Goal: Check status: Check status

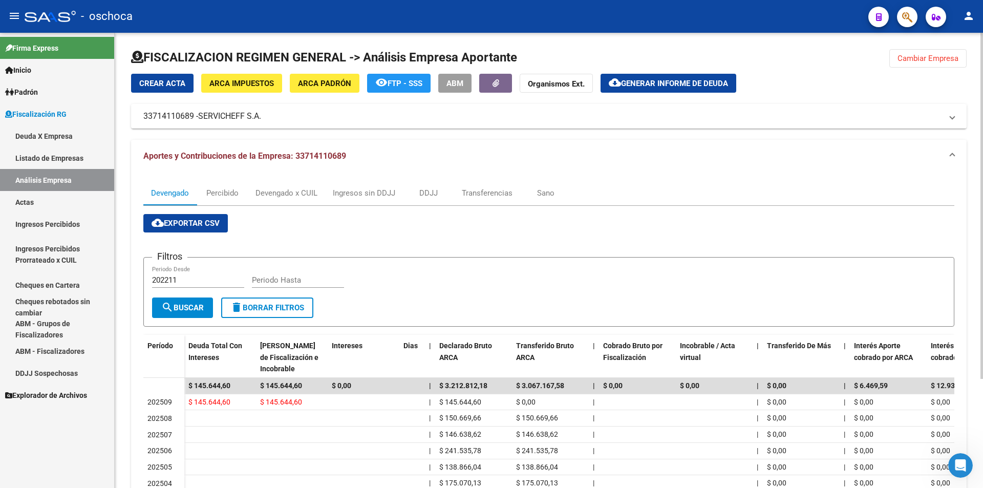
click at [947, 55] on span "Cambiar Empresa" at bounding box center [928, 58] width 61 height 9
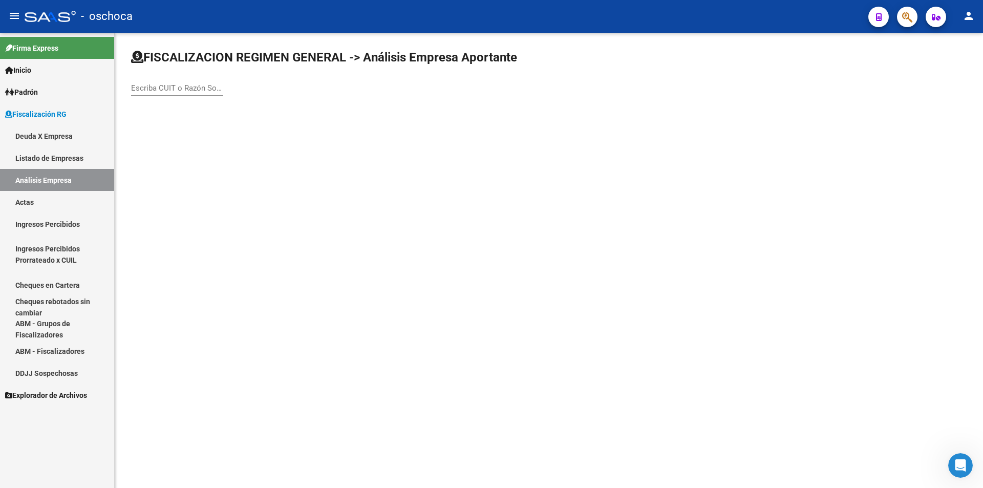
drag, startPoint x: 157, startPoint y: 88, endPoint x: 184, endPoint y: 84, distance: 27.3
click at [165, 87] on input "Escriba CUIT o Razón Social para buscar" at bounding box center [177, 87] width 92 height 9
type input "20216012225"
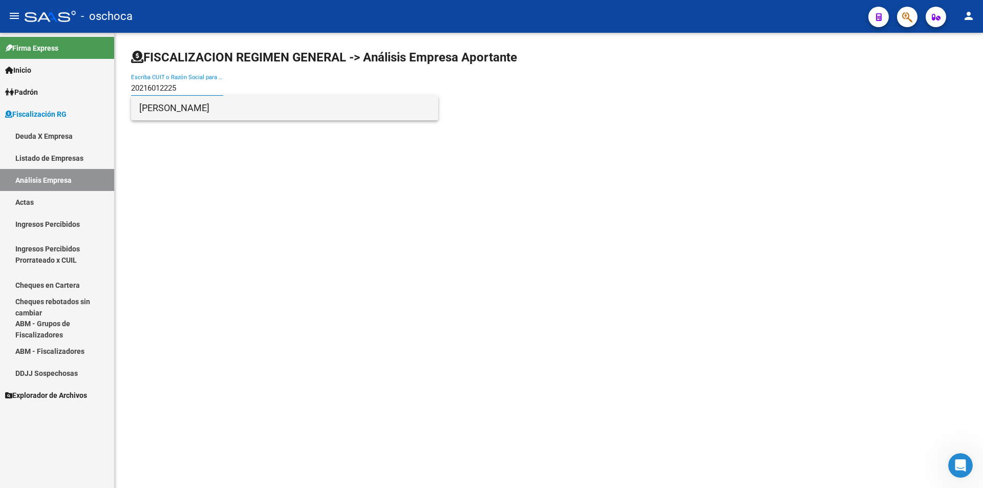
click at [200, 105] on span "[PERSON_NAME]" at bounding box center [284, 108] width 291 height 25
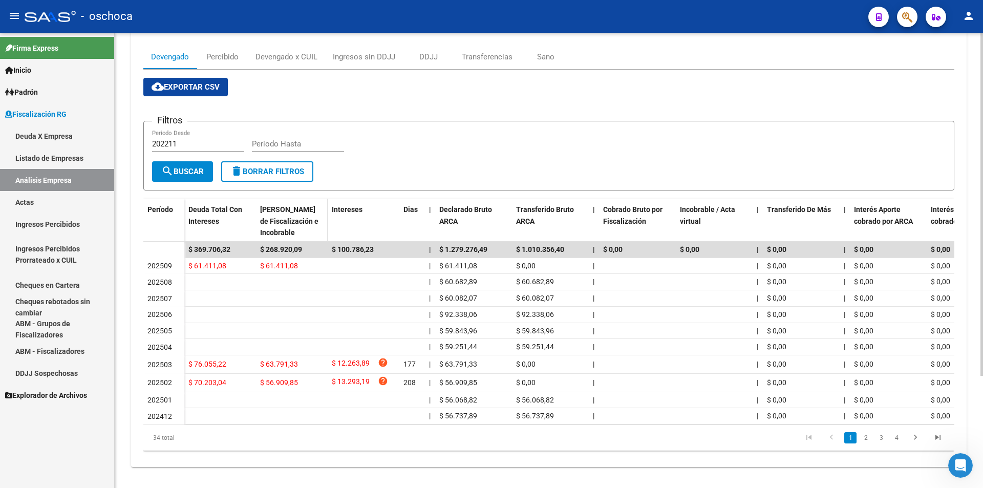
scroll to position [148, 0]
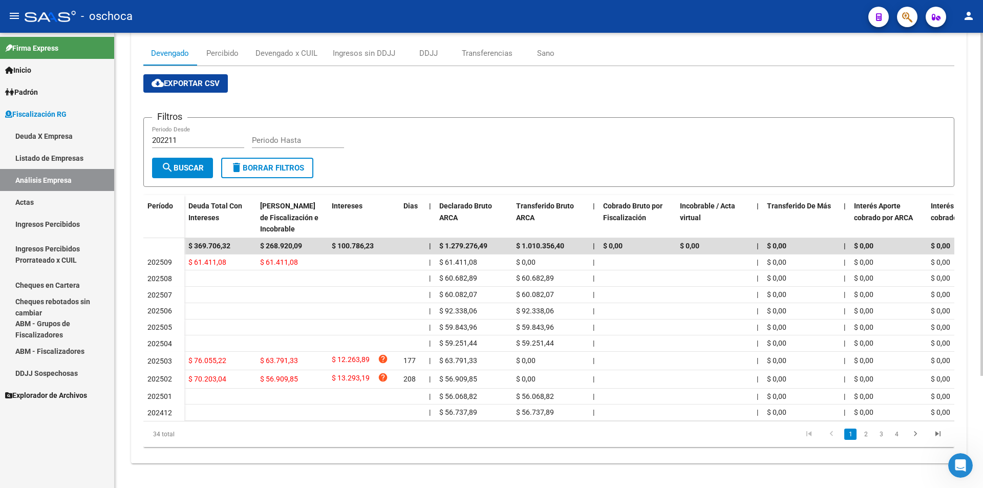
click at [915, 433] on icon "go to next page" at bounding box center [915, 435] width 13 height 12
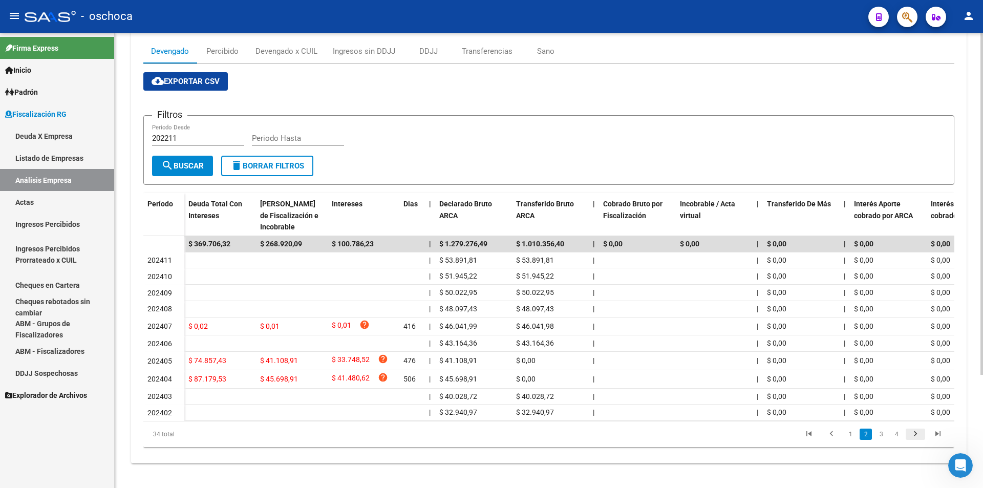
click at [913, 438] on icon "go to next page" at bounding box center [915, 435] width 13 height 12
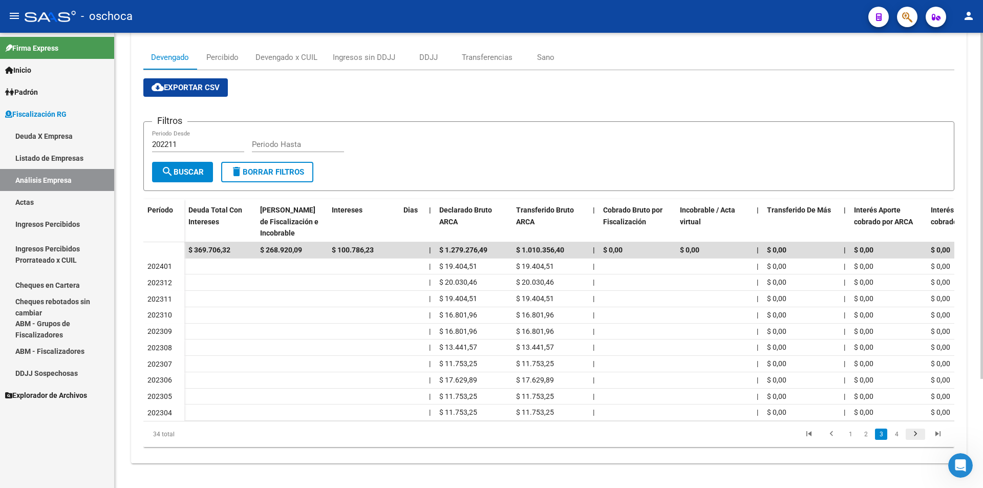
scroll to position [143, 0]
click at [912, 438] on icon "go to next page" at bounding box center [915, 435] width 13 height 12
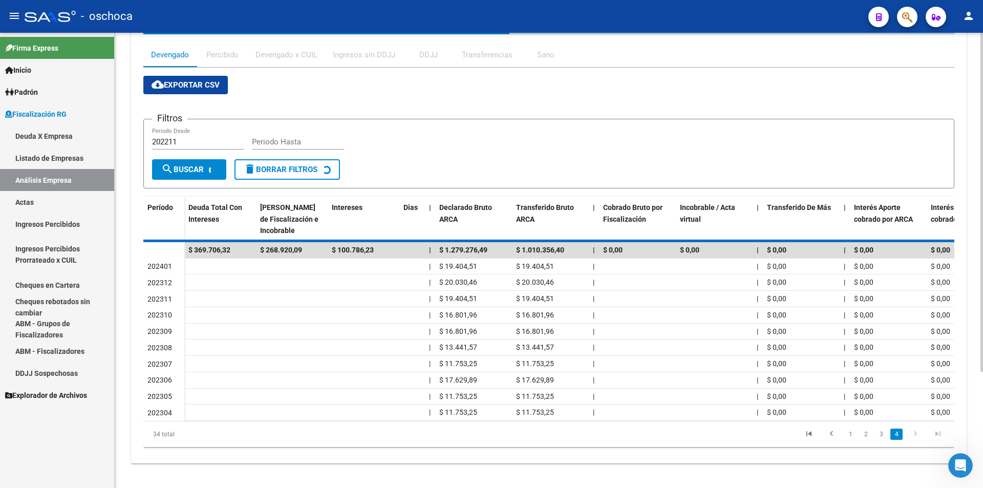
scroll to position [46, 0]
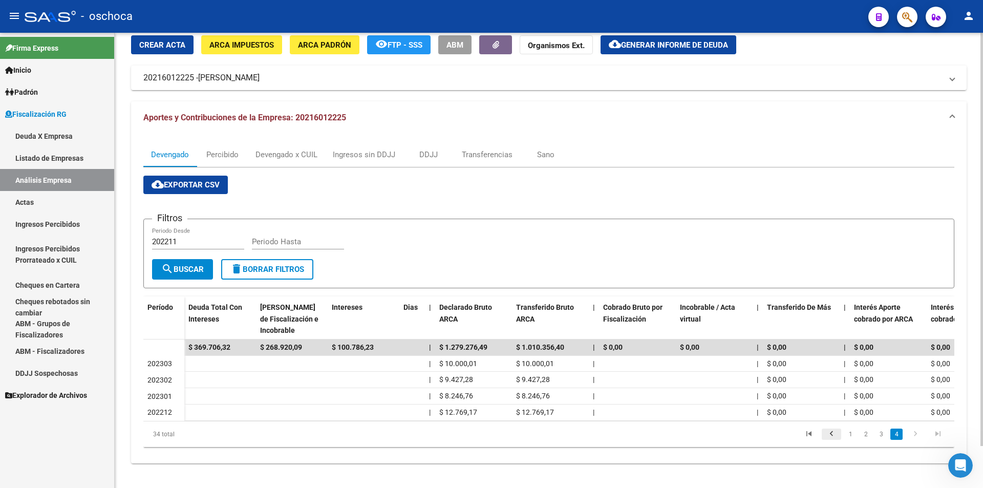
click at [834, 435] on icon "go to previous page" at bounding box center [831, 435] width 13 height 12
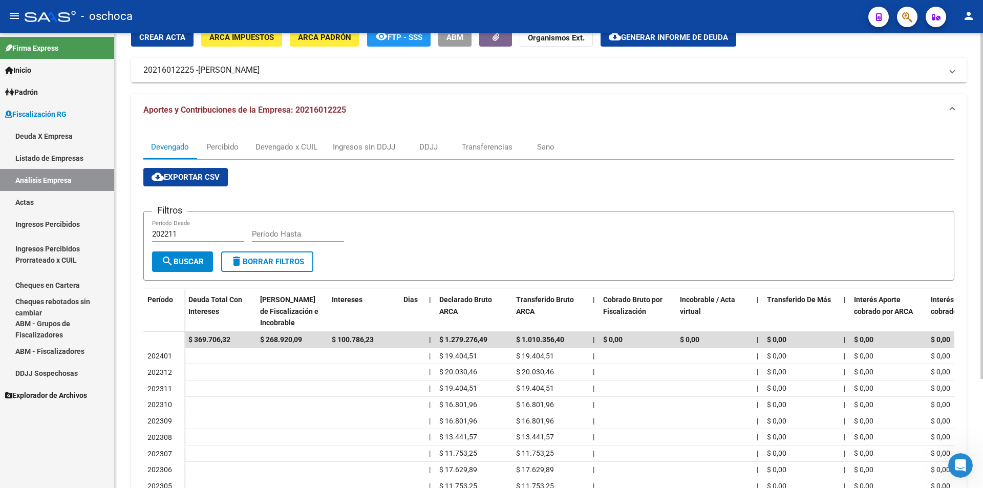
click at [834, 434] on div "$ 0,00" at bounding box center [801, 437] width 69 height 12
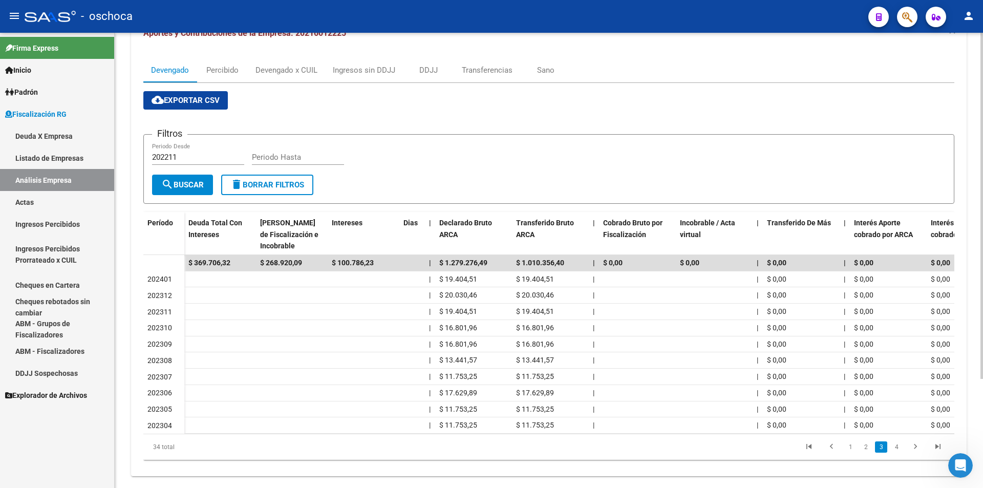
scroll to position [143, 0]
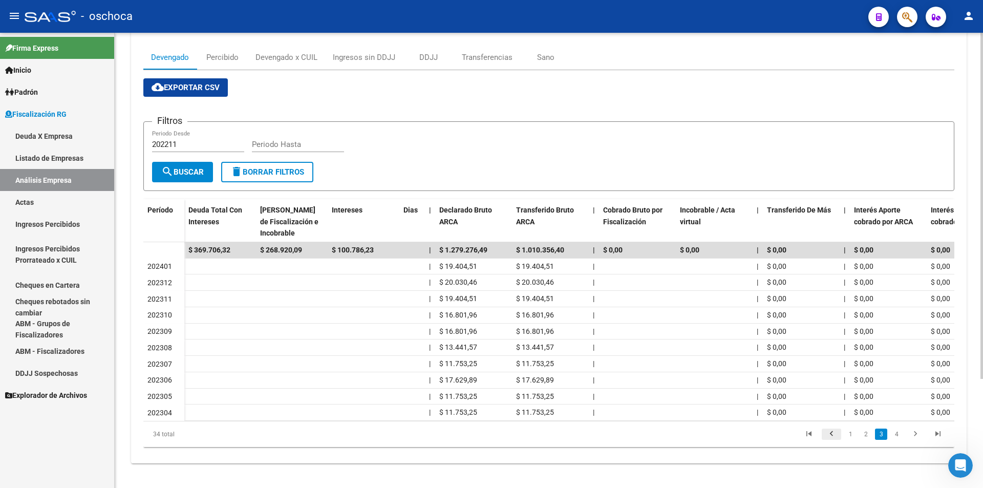
click at [830, 437] on icon "go to previous page" at bounding box center [831, 435] width 13 height 12
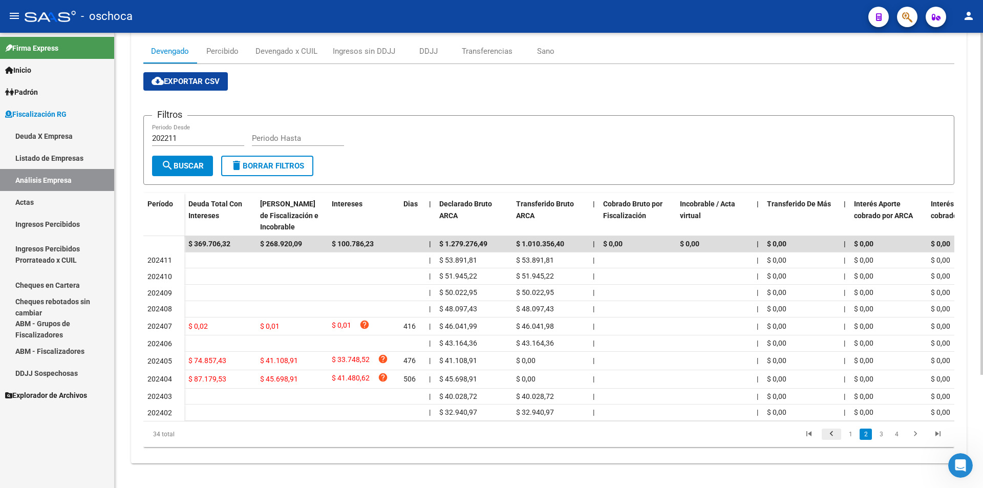
click at [833, 441] on icon "go to previous page" at bounding box center [831, 435] width 13 height 12
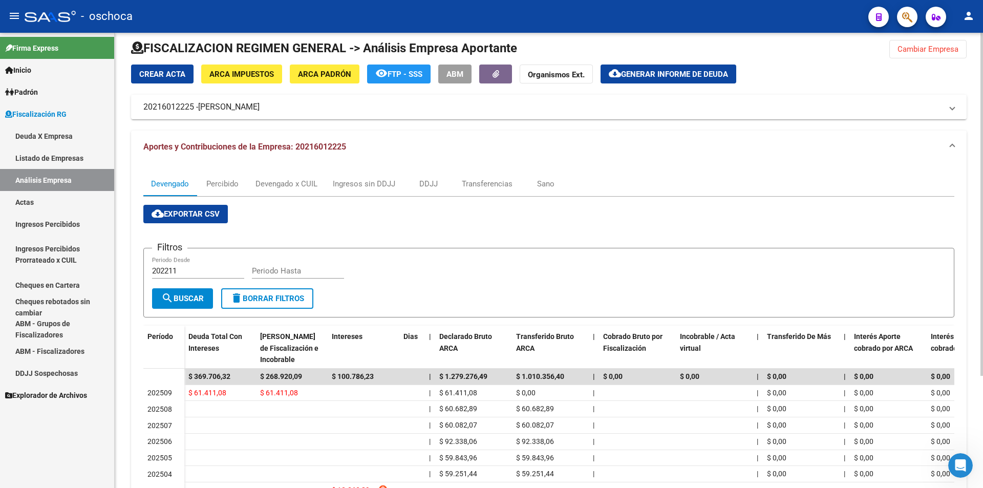
scroll to position [0, 0]
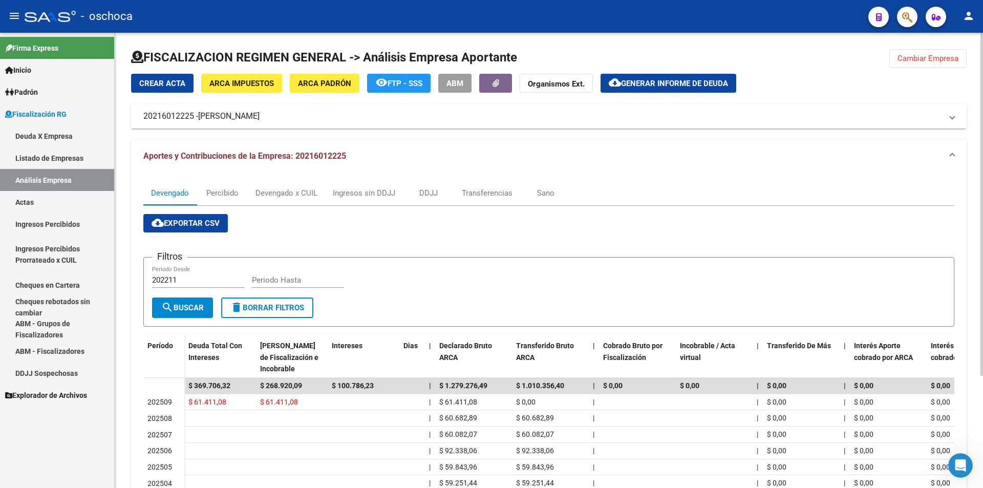
click at [941, 56] on span "Cambiar Empresa" at bounding box center [928, 58] width 61 height 9
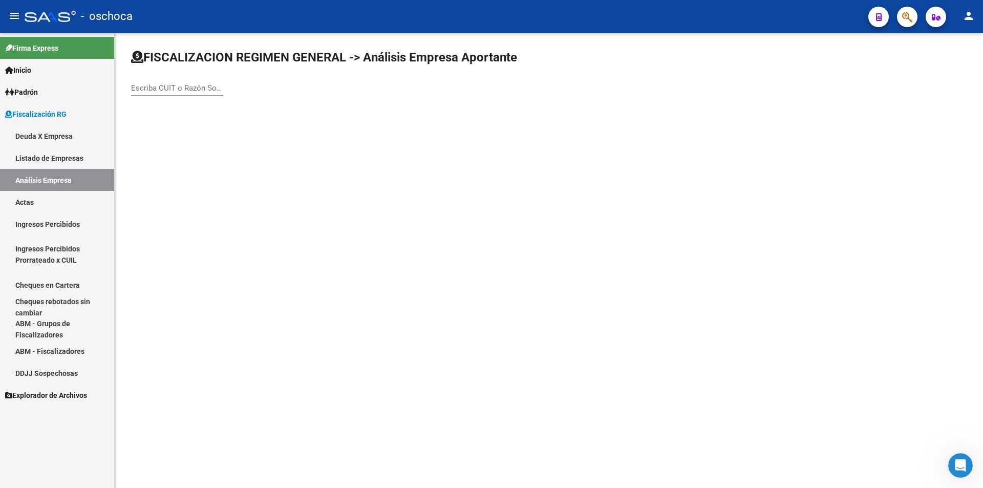
click at [175, 93] on div "Escriba CUIT o Razón Social para buscar" at bounding box center [177, 85] width 92 height 22
type input "33716465069"
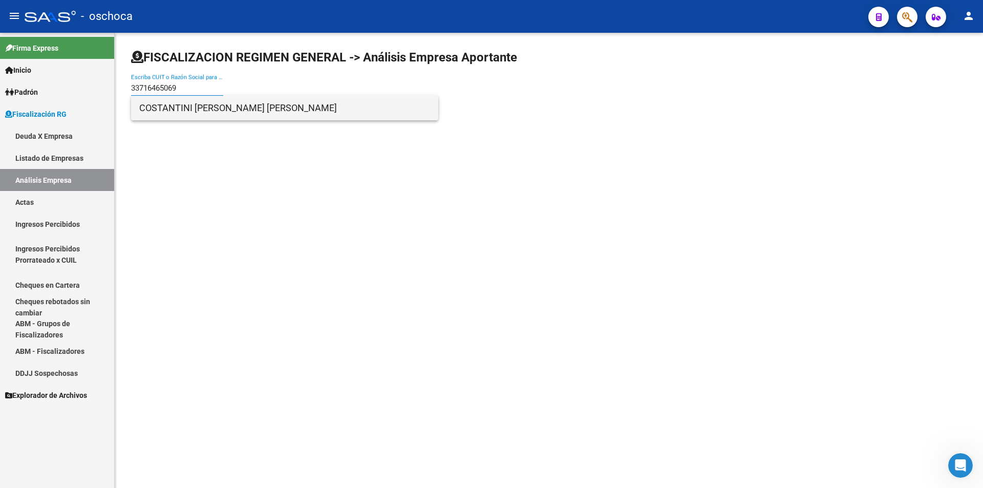
click at [178, 112] on span "COSTANTINI [PERSON_NAME] [PERSON_NAME]" at bounding box center [284, 108] width 291 height 25
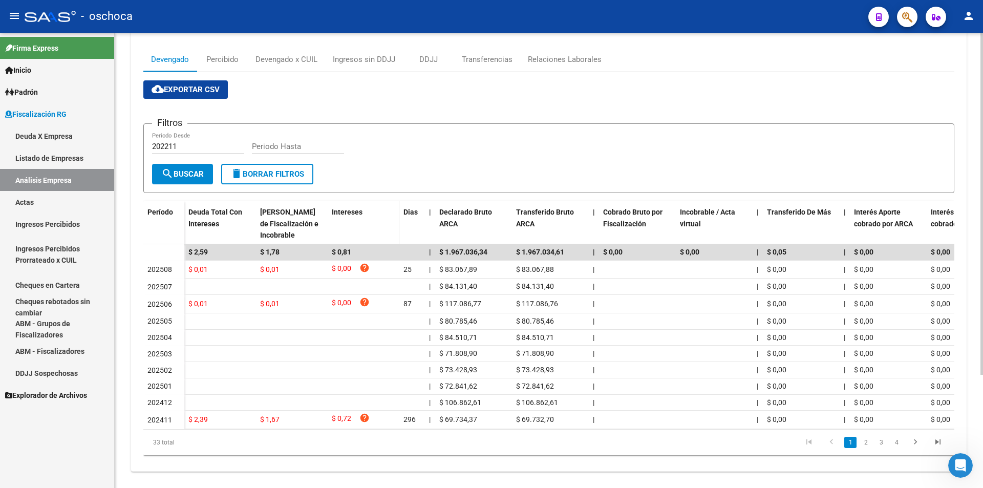
scroll to position [151, 0]
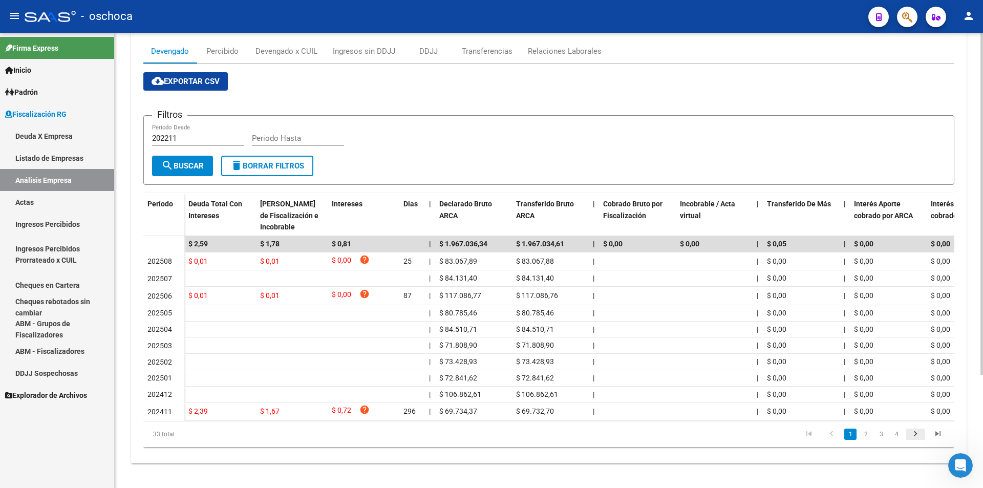
click at [913, 434] on icon "go to next page" at bounding box center [915, 435] width 13 height 12
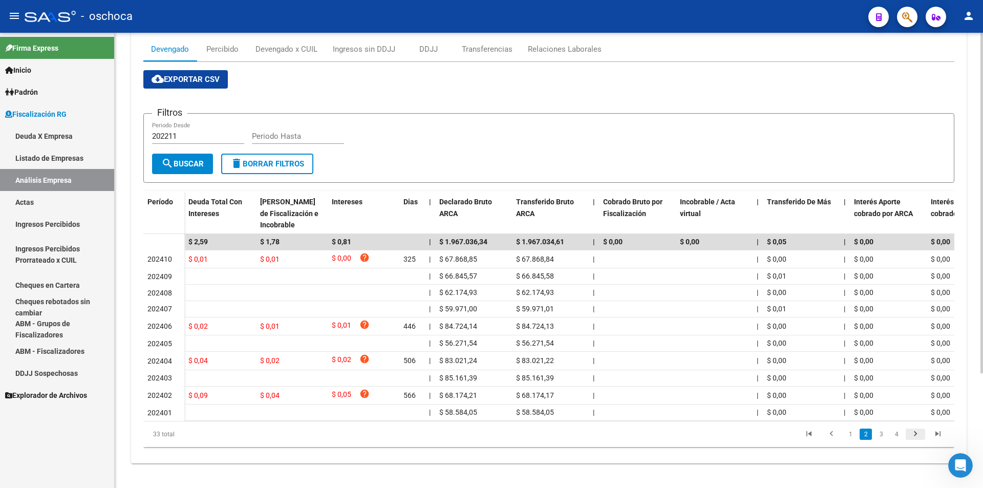
click at [913, 434] on icon "go to next page" at bounding box center [915, 435] width 13 height 12
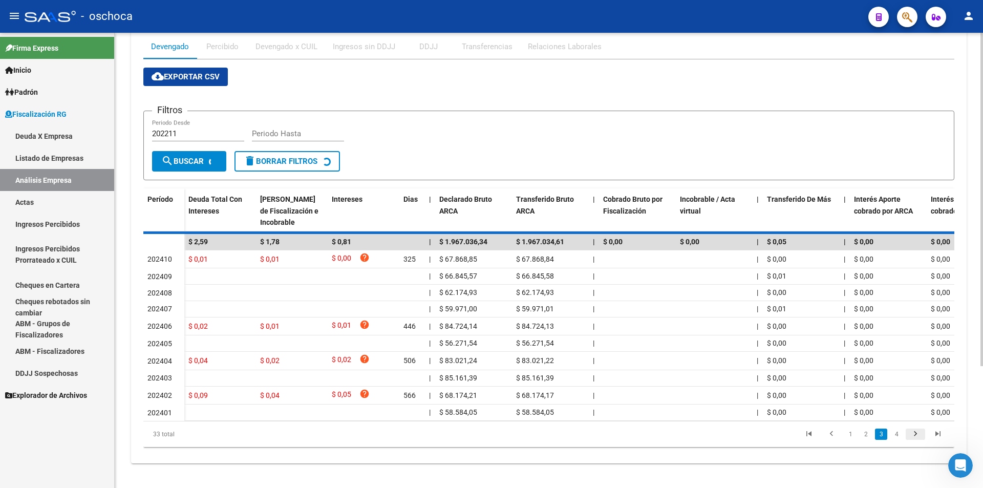
scroll to position [146, 0]
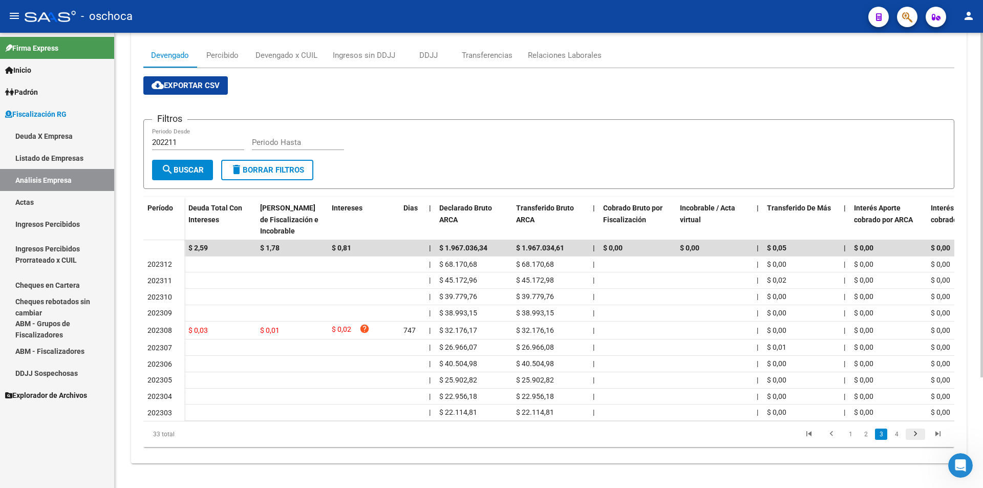
click at [914, 436] on icon "go to next page" at bounding box center [915, 435] width 13 height 12
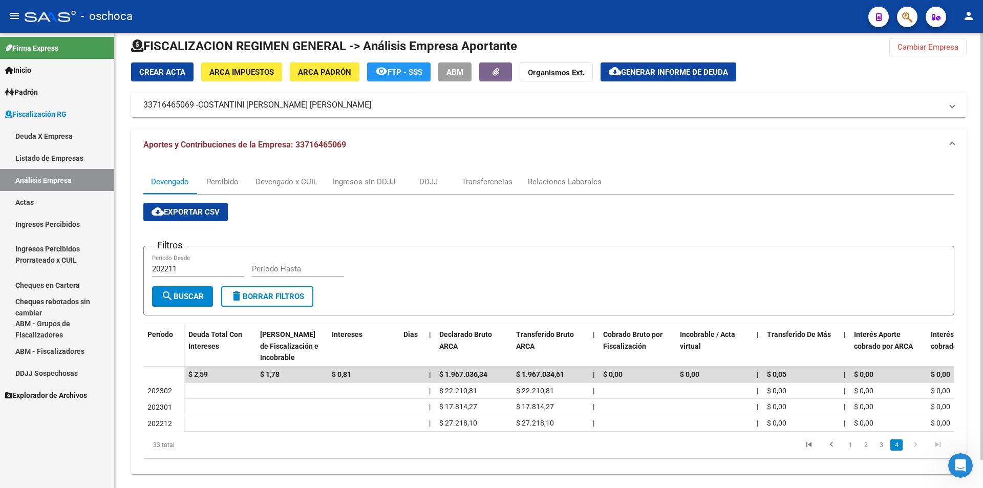
scroll to position [0, 0]
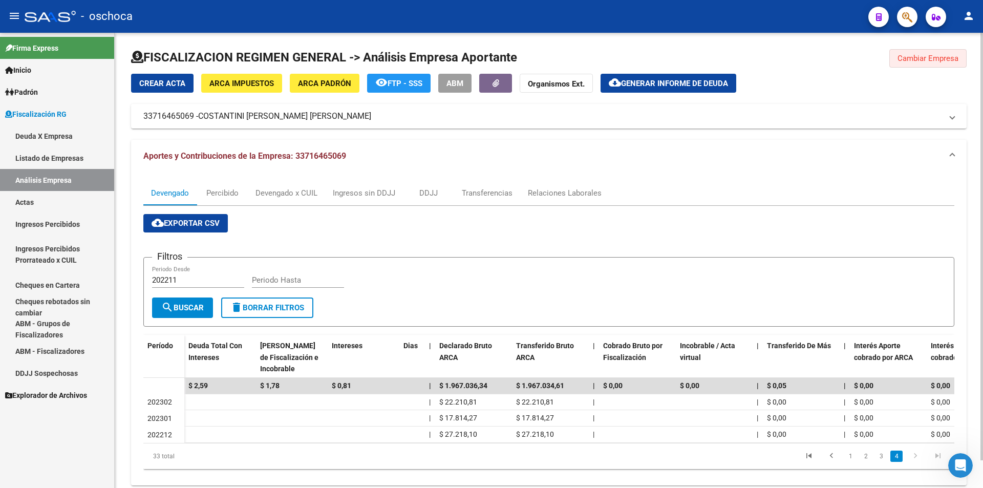
click at [931, 62] on span "Cambiar Empresa" at bounding box center [928, 58] width 61 height 9
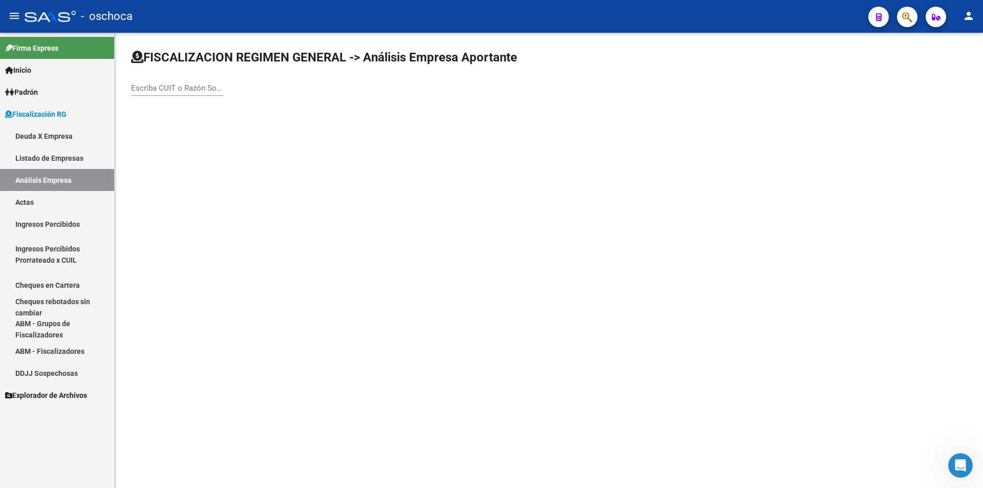
drag, startPoint x: 152, startPoint y: 84, endPoint x: 161, endPoint y: 84, distance: 8.7
click at [157, 84] on input "Escriba CUIT o Razón Social para buscar" at bounding box center [177, 87] width 92 height 9
type input "20329003680"
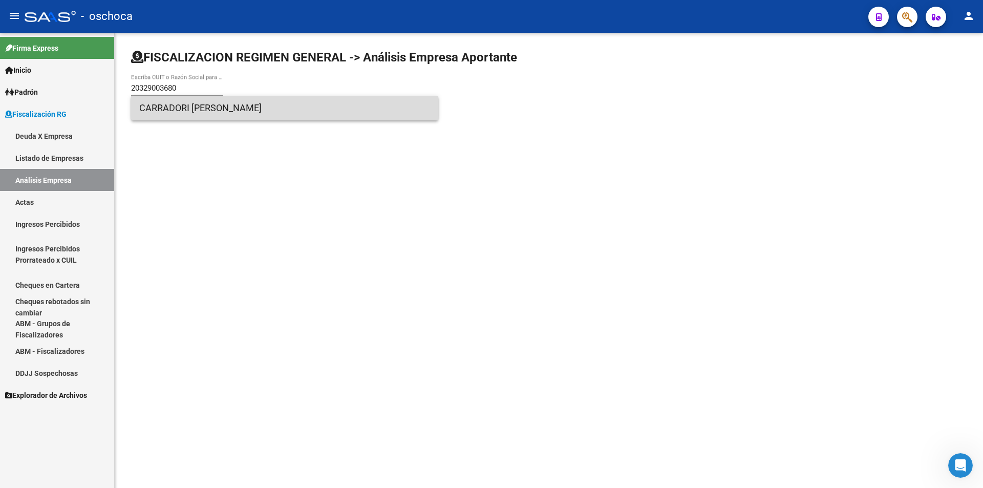
click at [206, 109] on span "CARRADORI [PERSON_NAME]" at bounding box center [284, 108] width 291 height 25
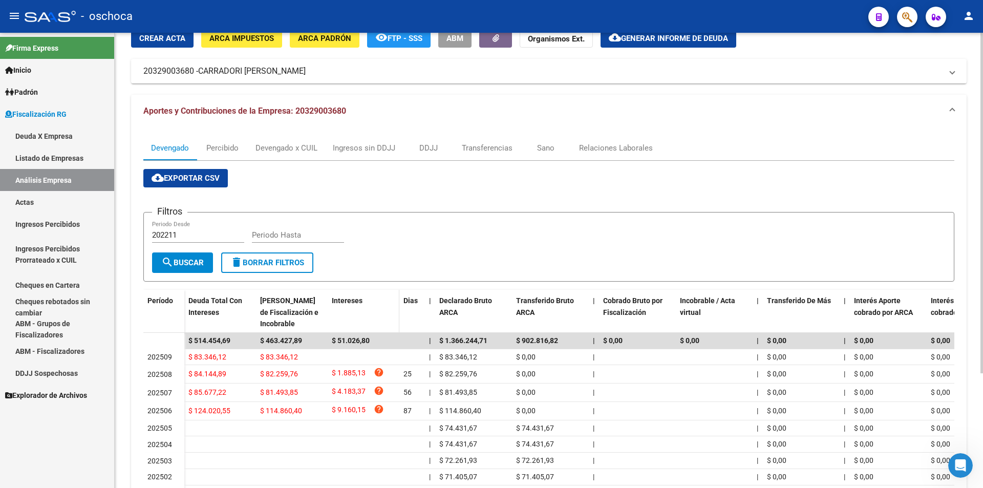
scroll to position [154, 0]
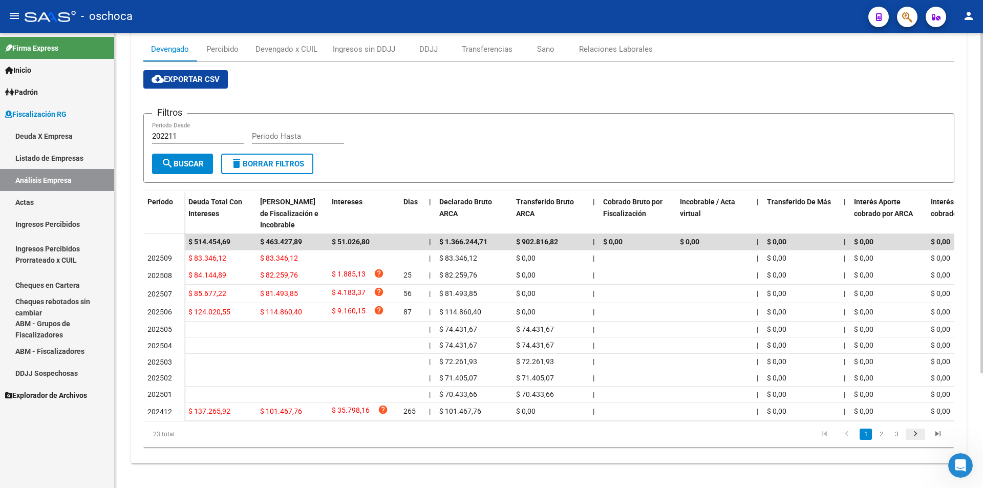
click at [912, 432] on icon "go to next page" at bounding box center [915, 435] width 13 height 12
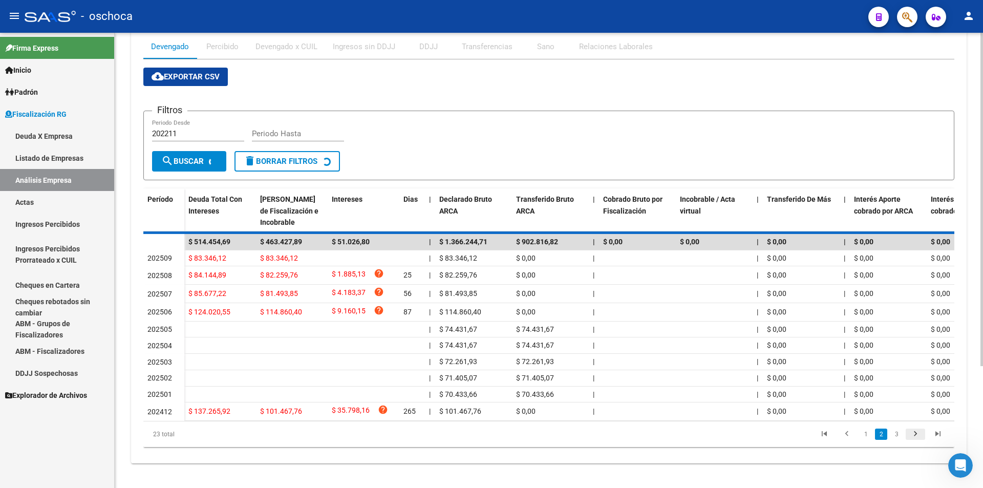
scroll to position [143, 0]
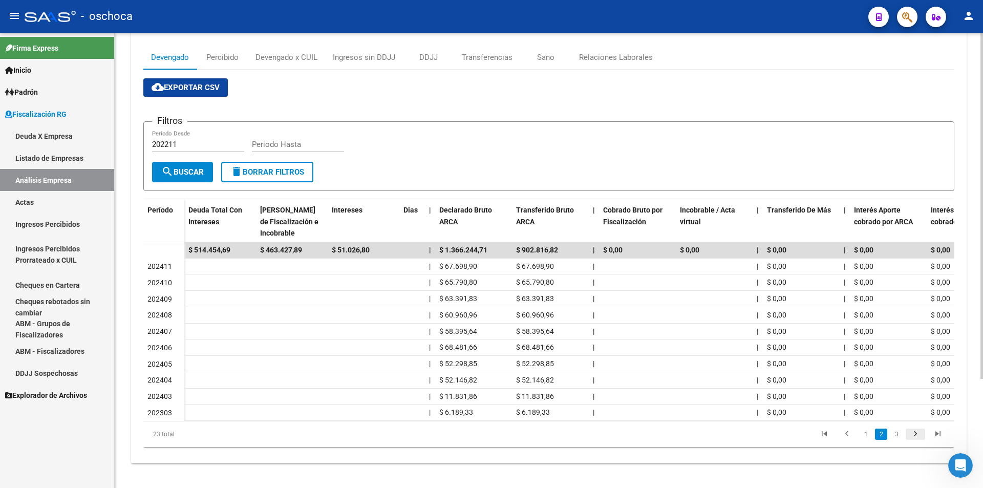
click at [912, 432] on icon "go to next page" at bounding box center [915, 435] width 13 height 12
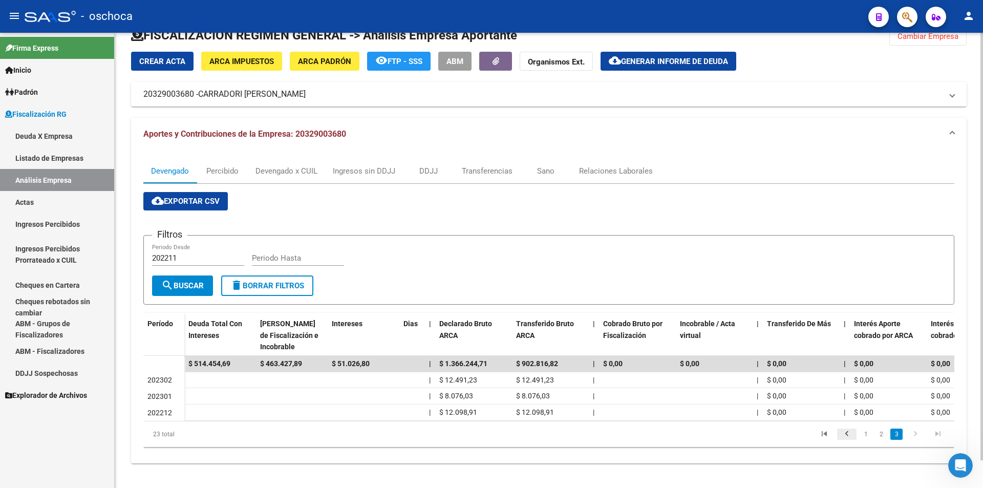
scroll to position [30, 0]
click at [847, 433] on icon "go to previous page" at bounding box center [846, 435] width 13 height 12
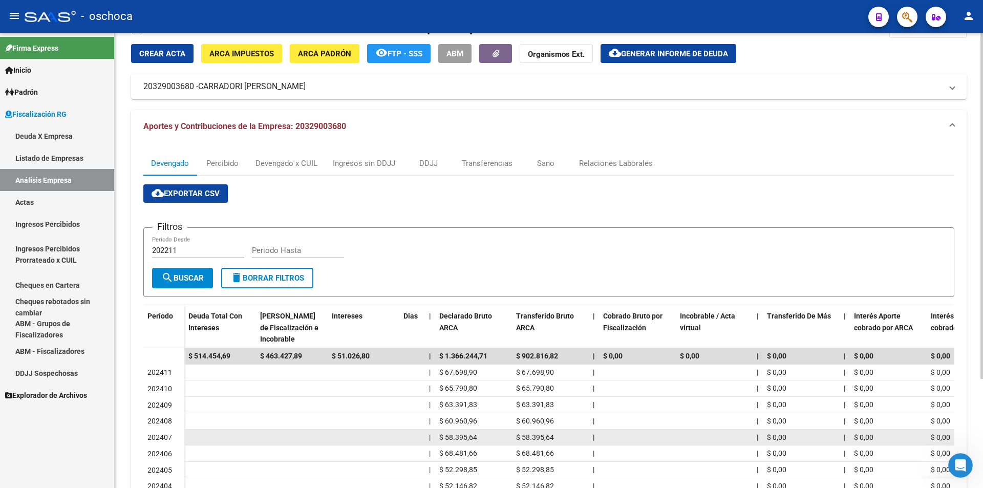
click at [847, 433] on datatable-body-cell "|" at bounding box center [845, 438] width 10 height 16
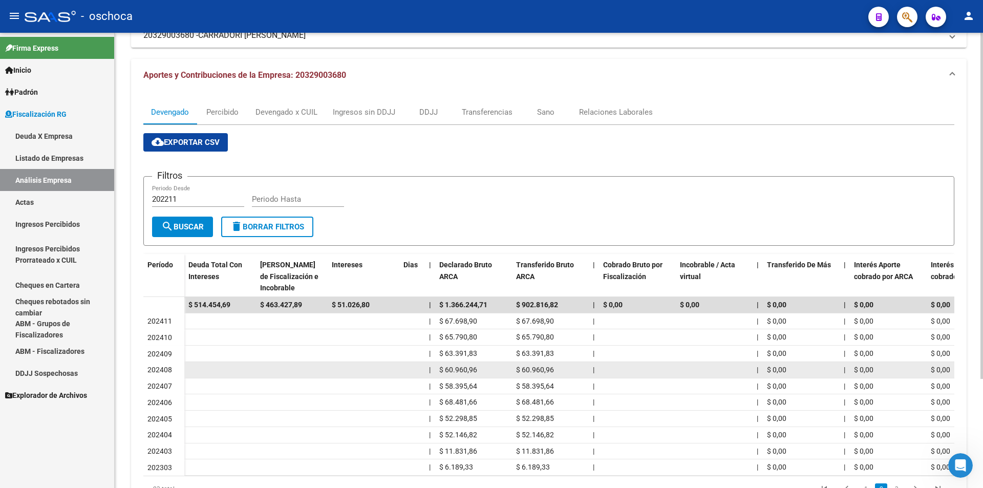
scroll to position [143, 0]
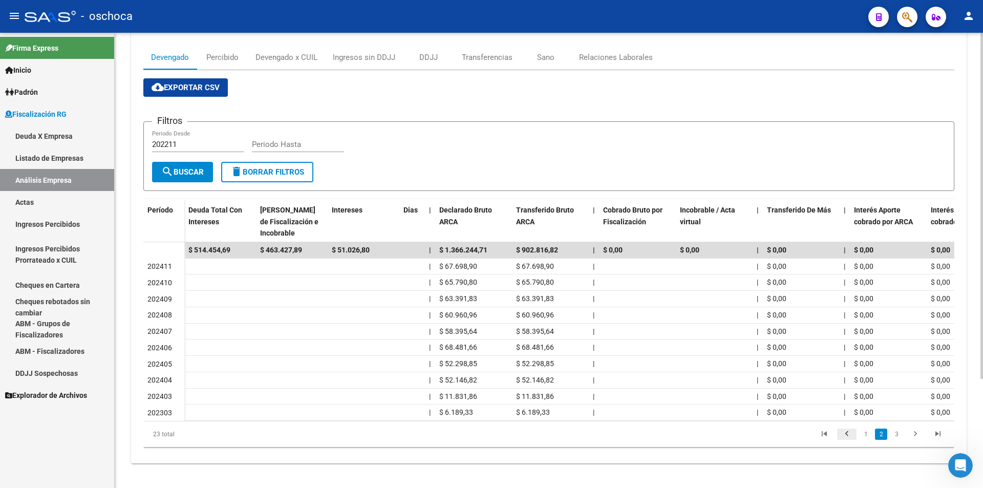
click at [843, 432] on icon "go to previous page" at bounding box center [846, 435] width 13 height 12
